Goal: Task Accomplishment & Management: Manage account settings

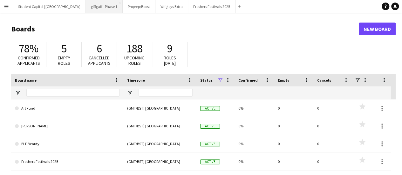
click at [95, 7] on button "giffgaff - Phase 1 Close" at bounding box center [104, 6] width 37 height 12
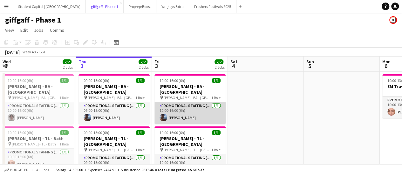
scroll to position [23, 0]
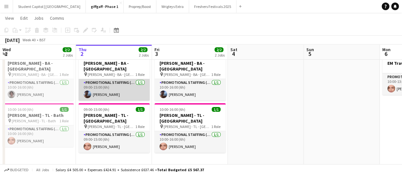
click at [125, 92] on app-card-role "Promotional Staffing (Brand Ambassadors) [DATE] 09:00-15:00 (6h) [PERSON_NAME]" at bounding box center [113, 90] width 71 height 22
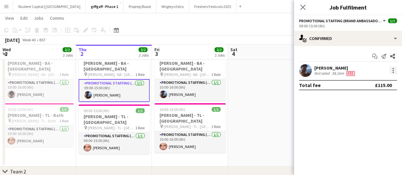
click at [392, 69] on div at bounding box center [393, 71] width 8 height 8
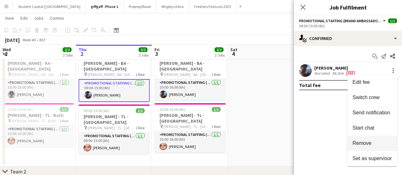
click at [359, 143] on span "Remove" at bounding box center [361, 142] width 19 height 5
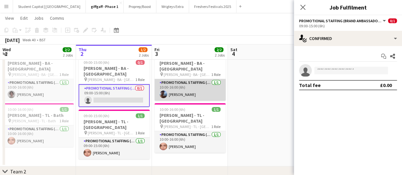
click at [213, 85] on app-card-role "Promotional Staffing (Brand Ambassadors) [DATE] 10:00-16:00 (6h) [PERSON_NAME]" at bounding box center [189, 90] width 71 height 22
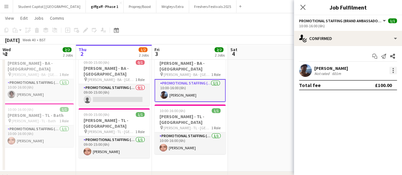
click at [391, 69] on div at bounding box center [393, 71] width 8 height 8
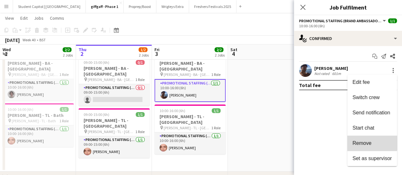
click at [361, 140] on button "Remove" at bounding box center [372, 143] width 50 height 15
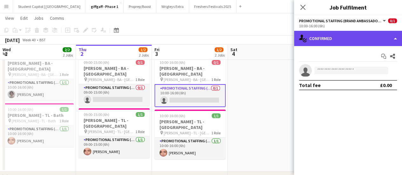
click at [357, 41] on div "single-neutral-actions-check-2 Confirmed" at bounding box center [348, 38] width 108 height 15
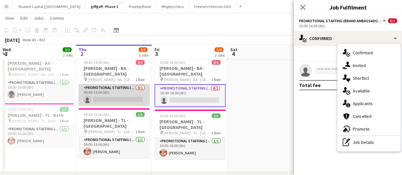
click at [121, 91] on app-card-role "Promotional Staffing (Brand Ambassadors) 0/1 09:00-15:00 (6h) single-neutral-ac…" at bounding box center [113, 95] width 71 height 22
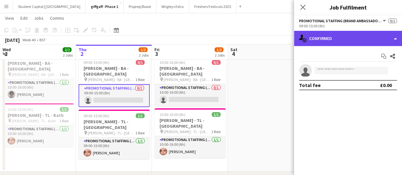
click at [356, 39] on div "single-neutral-actions-check-2 Confirmed" at bounding box center [348, 38] width 108 height 15
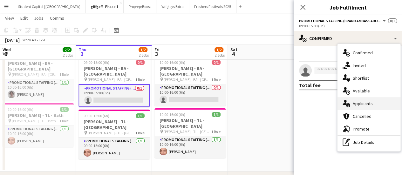
click at [362, 99] on div "single-neutral-actions-information Applicants" at bounding box center [368, 103] width 63 height 13
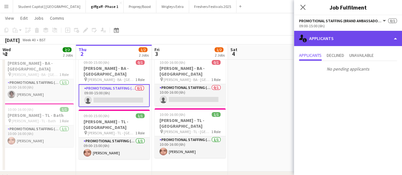
click at [316, 37] on div "single-neutral-actions-information Applicants" at bounding box center [348, 38] width 108 height 15
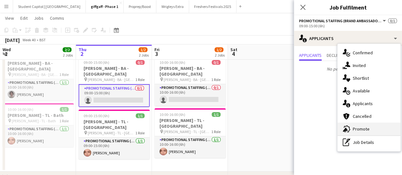
click at [356, 126] on span "Promote" at bounding box center [361, 129] width 17 height 6
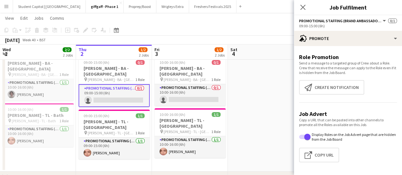
scroll to position [0, 0]
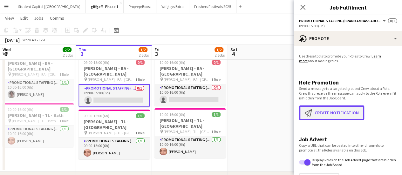
click at [340, 111] on button "Create notification Create notification" at bounding box center [331, 112] width 65 height 15
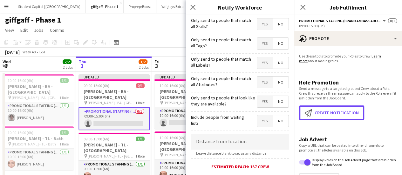
scroll to position [47, 0]
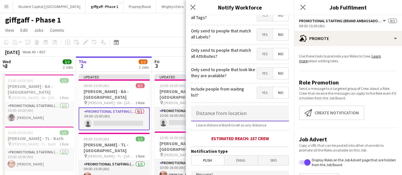
click at [229, 115] on input at bounding box center [240, 113] width 98 height 16
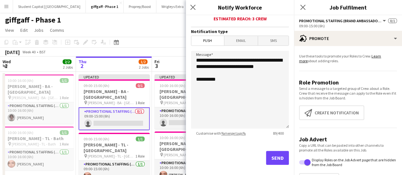
scroll to position [167, 0]
type input "*****"
click at [272, 163] on button "Send" at bounding box center [277, 158] width 23 height 14
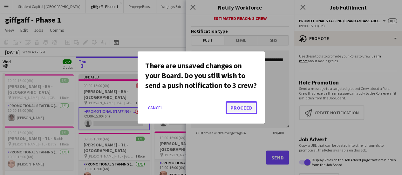
click at [235, 110] on button "Proceed" at bounding box center [241, 107] width 31 height 13
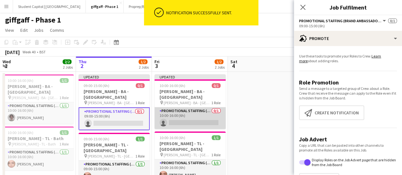
click at [190, 113] on app-card-role "Promotional Staffing (Brand Ambassadors) 0/1 10:00-16:00 (6h) single-neutral-ac…" at bounding box center [189, 118] width 71 height 22
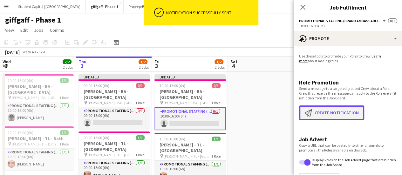
click at [330, 109] on button "Create notification Create notification" at bounding box center [331, 112] width 65 height 15
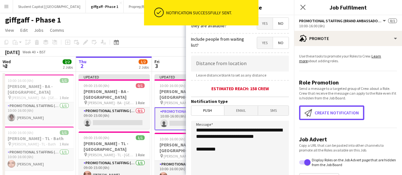
scroll to position [89, 0]
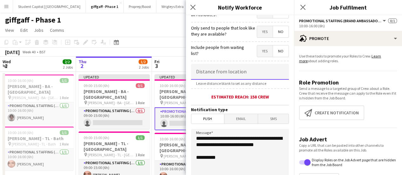
click at [219, 74] on input at bounding box center [240, 72] width 98 height 16
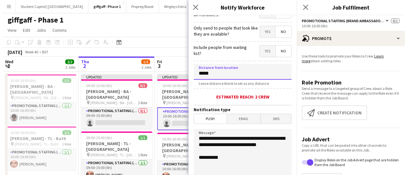
scroll to position [175, 0]
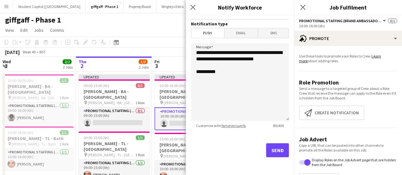
type input "*****"
click at [267, 146] on button "Send" at bounding box center [277, 150] width 23 height 14
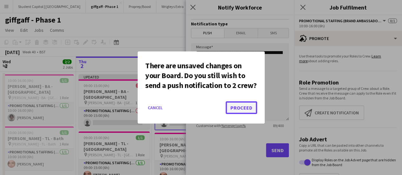
click at [235, 112] on button "Proceed" at bounding box center [241, 107] width 31 height 13
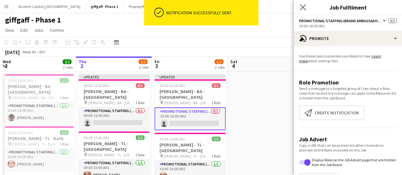
click at [299, 4] on app-icon "Close pop-in" at bounding box center [302, 7] width 9 height 9
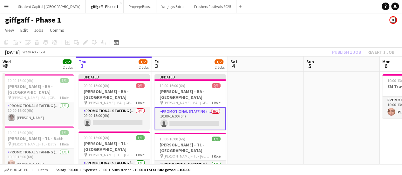
click at [6, 6] on app-icon "Menu" at bounding box center [6, 6] width 5 height 5
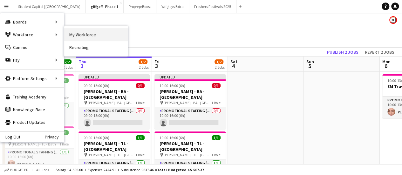
click at [81, 38] on link "My Workforce" at bounding box center [96, 34] width 64 height 13
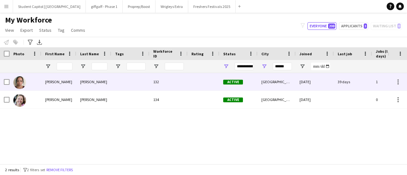
click at [41, 82] on div "[PERSON_NAME]" at bounding box center [58, 81] width 35 height 17
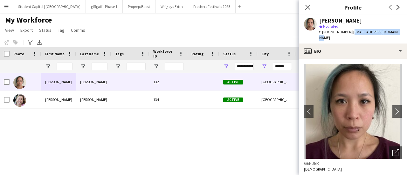
drag, startPoint x: 397, startPoint y: 33, endPoint x: 350, endPoint y: 32, distance: 46.4
click at [350, 32] on div "[PERSON_NAME] star Not rated t. [PHONE_NUMBER] | [EMAIL_ADDRESS][DOMAIN_NAME]" at bounding box center [353, 29] width 108 height 28
copy span "[EMAIL_ADDRESS][DOMAIN_NAME]"
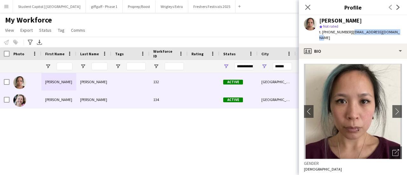
click at [22, 103] on img at bounding box center [19, 100] width 13 height 13
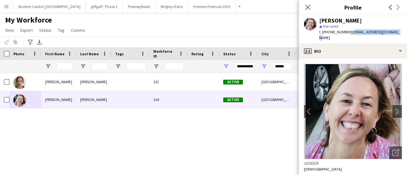
drag, startPoint x: 391, startPoint y: 35, endPoint x: 349, endPoint y: 31, distance: 42.4
click at [349, 31] on div "[PERSON_NAME] star Not rated t. [PHONE_NUMBER] | [PERSON_NAME][EMAIL_ADDRESS][D…" at bounding box center [353, 29] width 108 height 28
copy span "[EMAIL_ADDRESS][DOMAIN_NAME]"
click at [95, 5] on button "giffgaff - Phase 1 Close" at bounding box center [104, 6] width 37 height 12
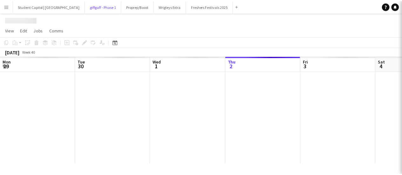
scroll to position [0, 152]
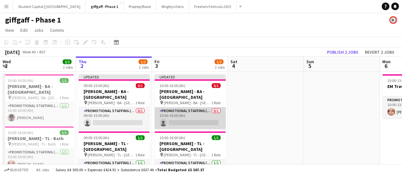
click at [200, 113] on app-card-role "Promotional Staffing (Brand Ambassadors) 0/1 10:00-16:00 (6h) single-neutral-ac…" at bounding box center [189, 118] width 71 height 22
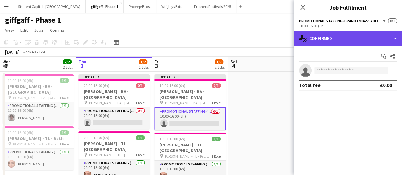
click at [336, 37] on div "single-neutral-actions-check-2 Confirmed" at bounding box center [348, 38] width 108 height 15
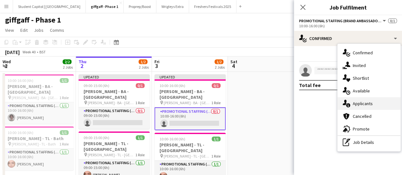
click at [358, 99] on div "single-neutral-actions-information Applicants" at bounding box center [368, 103] width 63 height 13
